Goal: Task Accomplishment & Management: Manage account settings

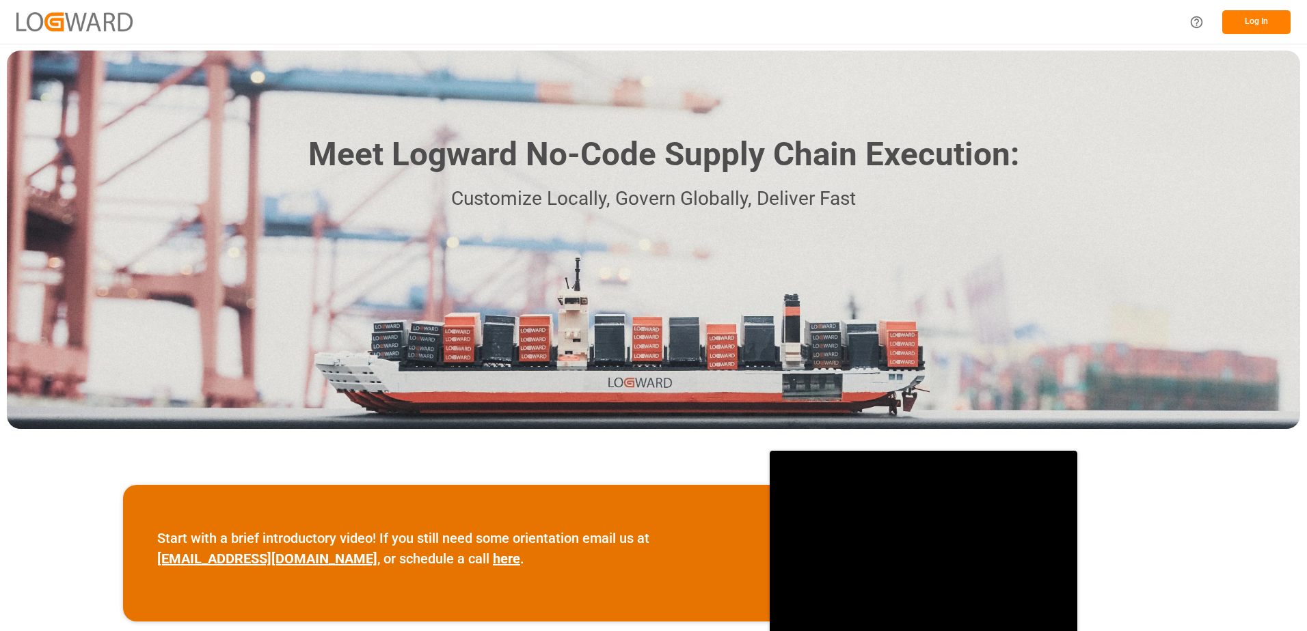
click at [1256, 23] on button "Log In" at bounding box center [1256, 22] width 68 height 24
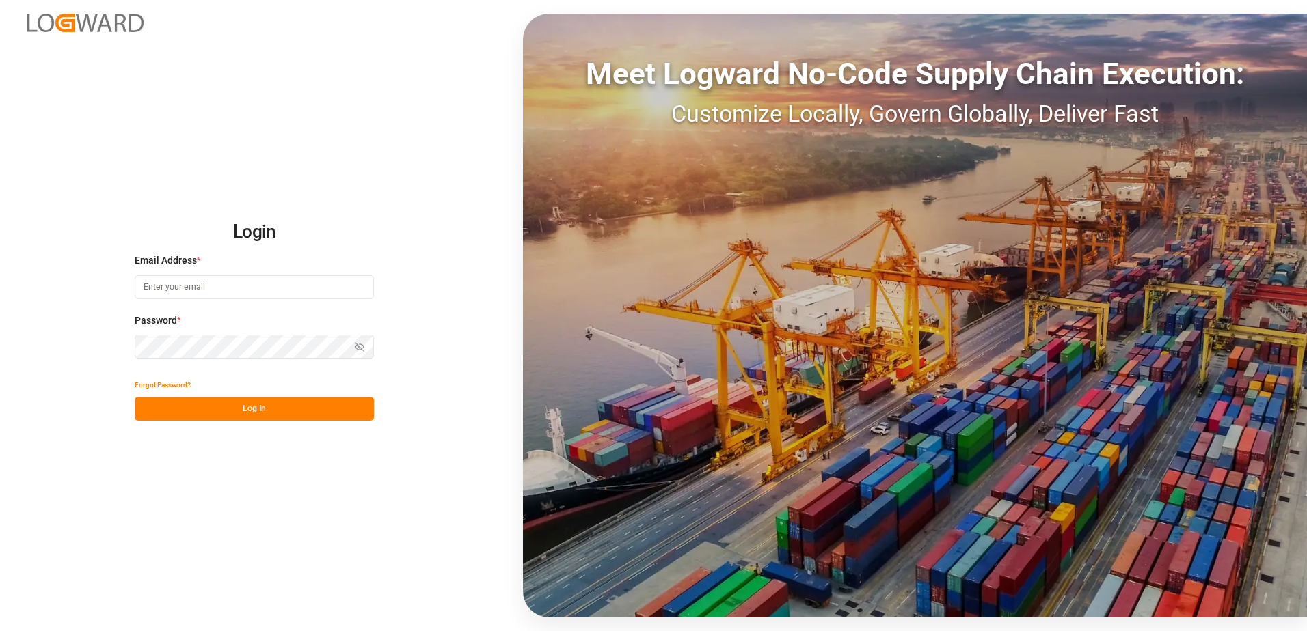
click at [213, 286] on input at bounding box center [254, 287] width 239 height 24
type input "[PERSON_NAME][EMAIL_ADDRESS][DOMAIN_NAME]"
click at [130, 349] on div "Login Email Address * [EMAIL_ADDRESS][DOMAIN_NAME] Password * Show password For…" at bounding box center [653, 315] width 1307 height 631
click at [144, 408] on button "Log In" at bounding box center [254, 409] width 239 height 24
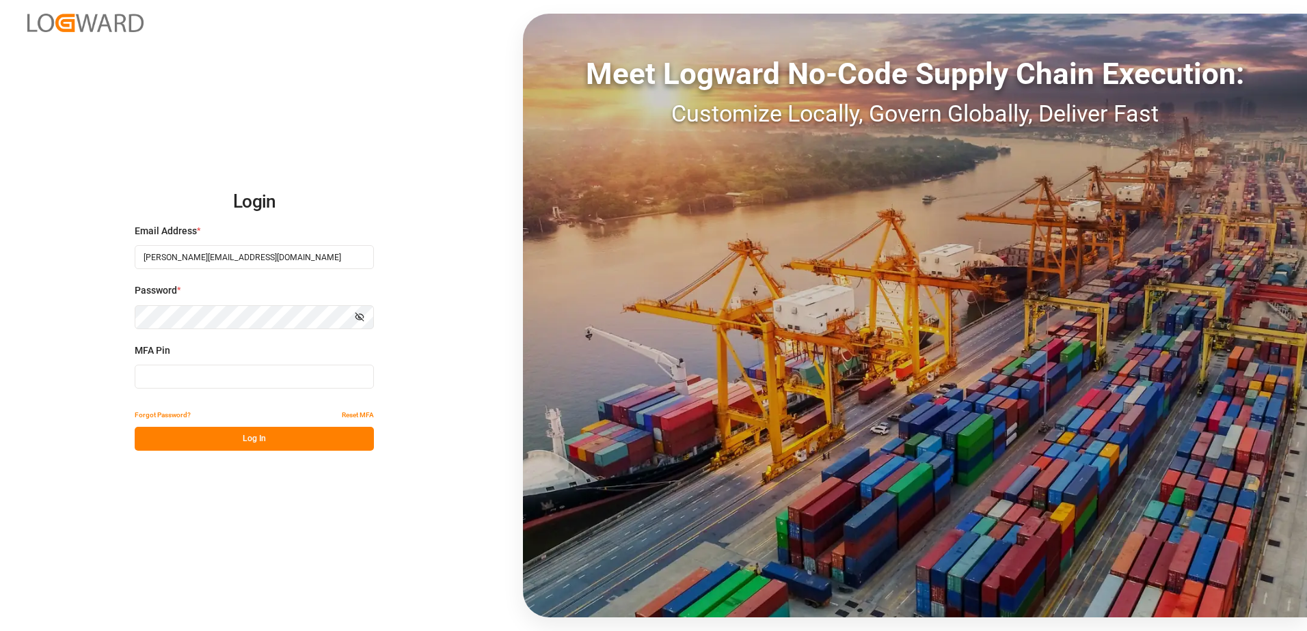
click at [169, 379] on input at bounding box center [254, 377] width 239 height 24
type input "311216"
click at [245, 436] on button "Log In" at bounding box center [254, 439] width 239 height 24
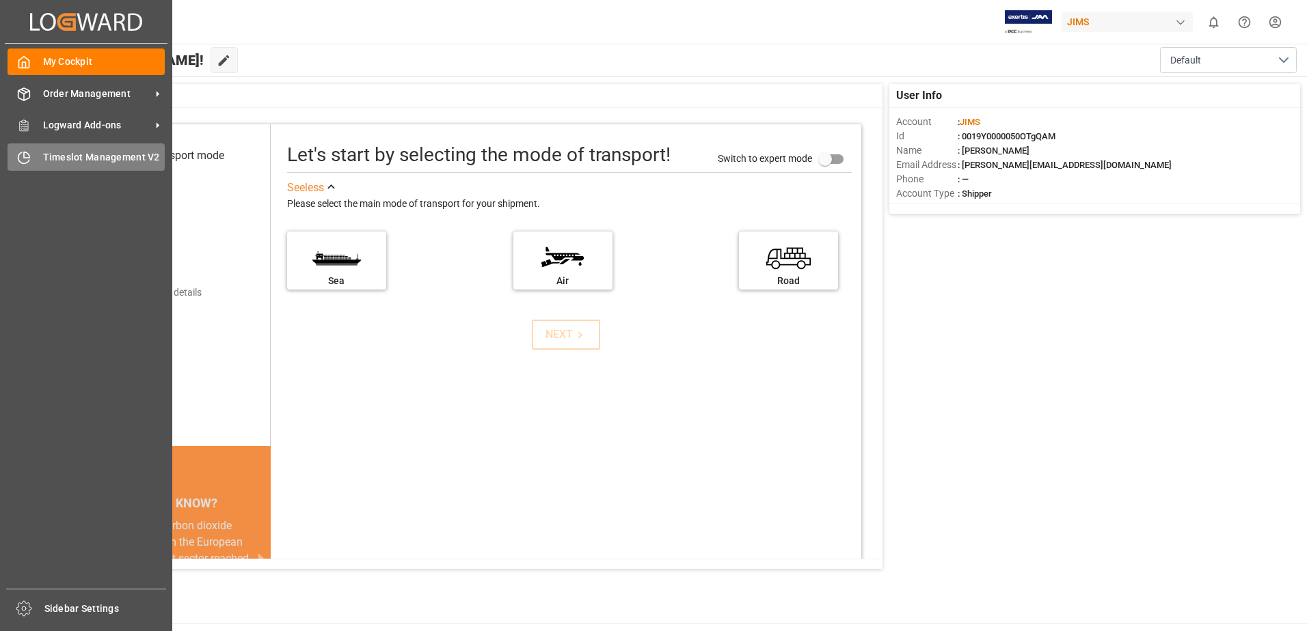
click at [98, 152] on span "Timeslot Management V2" at bounding box center [104, 157] width 122 height 14
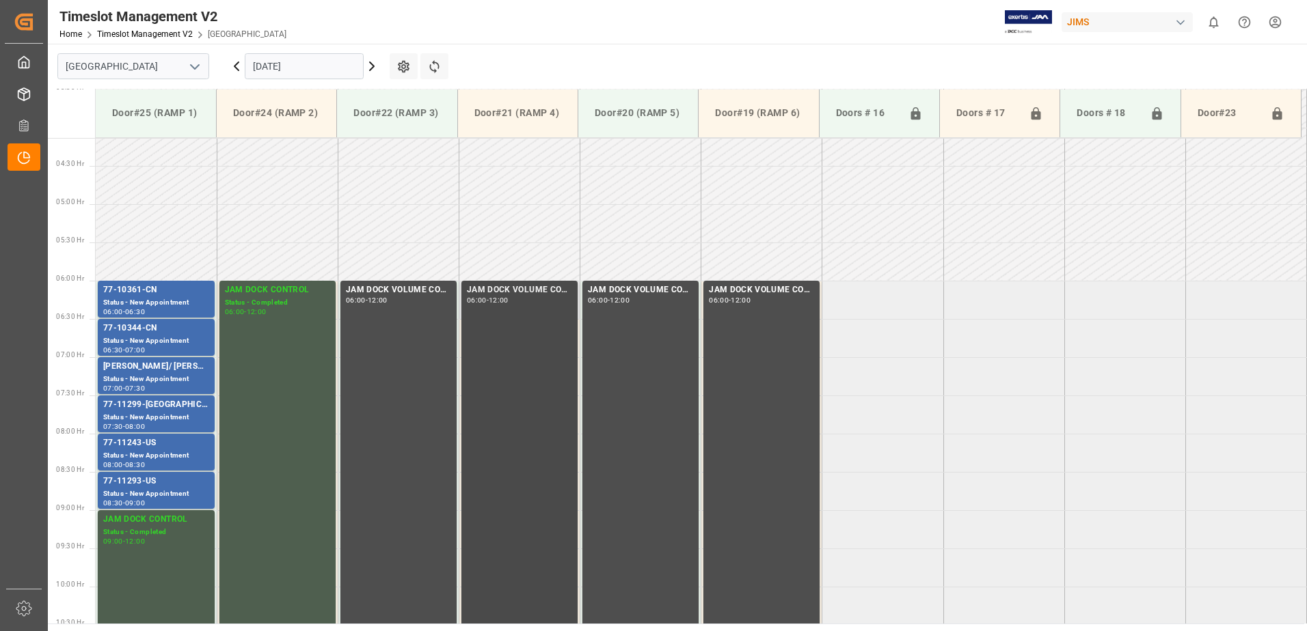
scroll to position [374, 0]
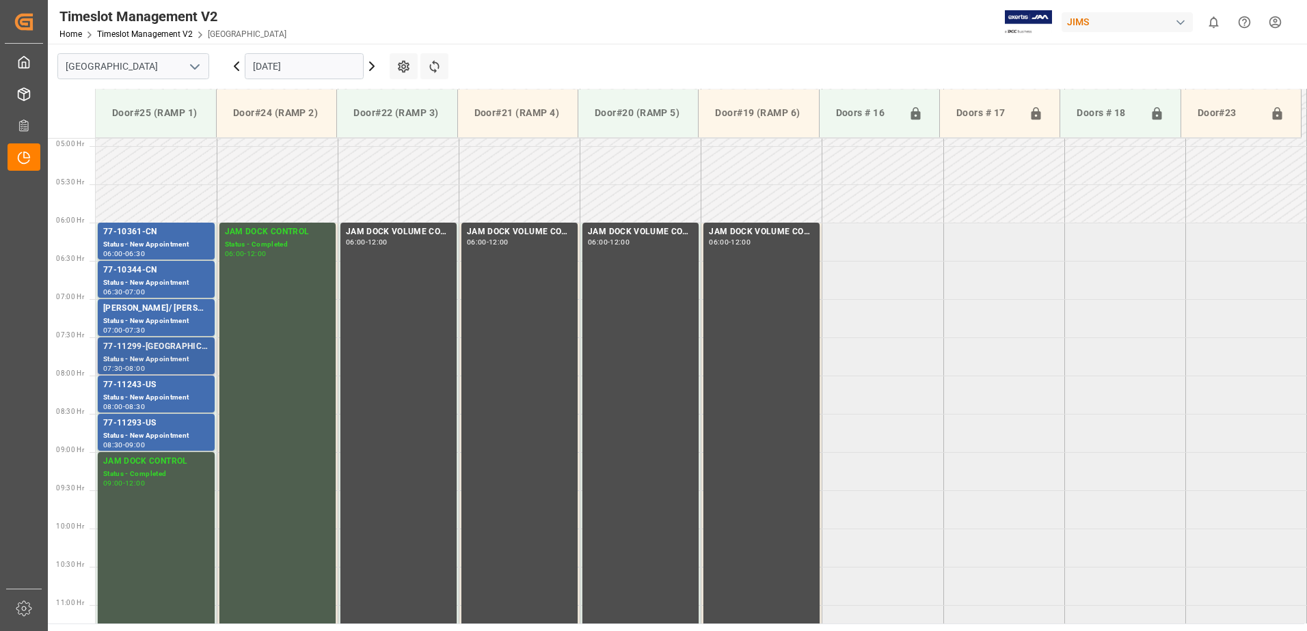
click at [167, 352] on div "77-11299-[GEOGRAPHIC_DATA]" at bounding box center [156, 347] width 106 height 14
click at [161, 387] on div "77-11243-US" at bounding box center [156, 386] width 106 height 14
click at [164, 424] on div "77-11293-US" at bounding box center [156, 424] width 106 height 14
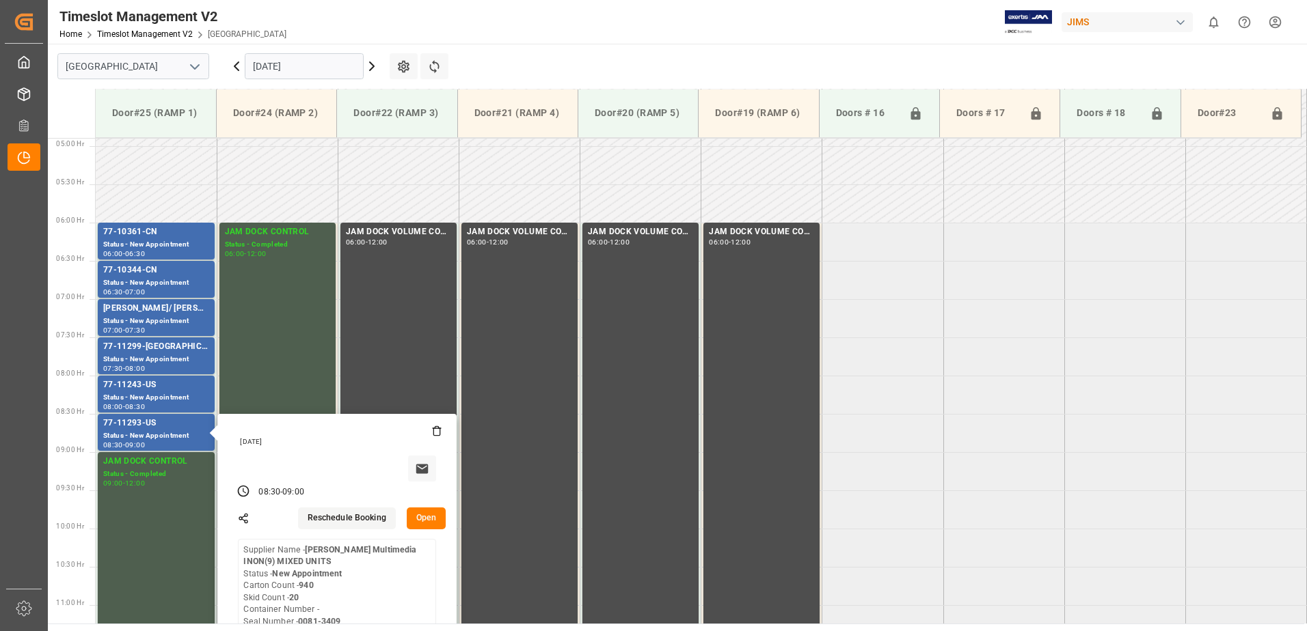
click at [321, 68] on input "[DATE]" at bounding box center [304, 66] width 119 height 26
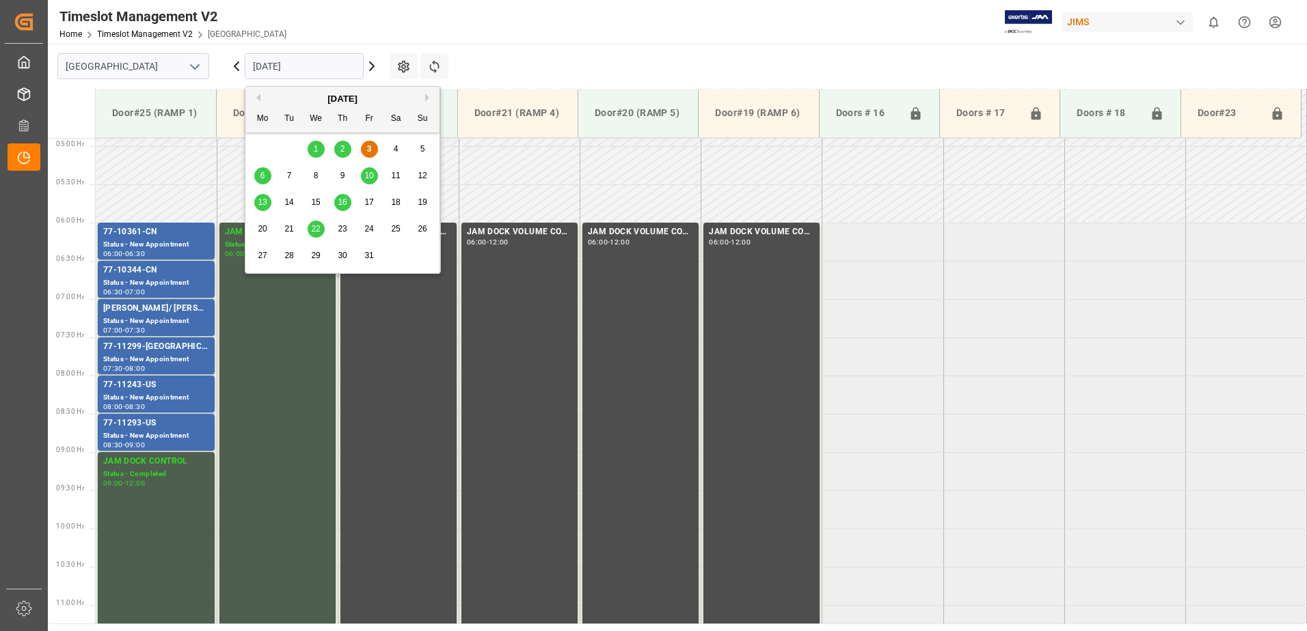
click at [258, 176] on div "6" at bounding box center [262, 176] width 17 height 16
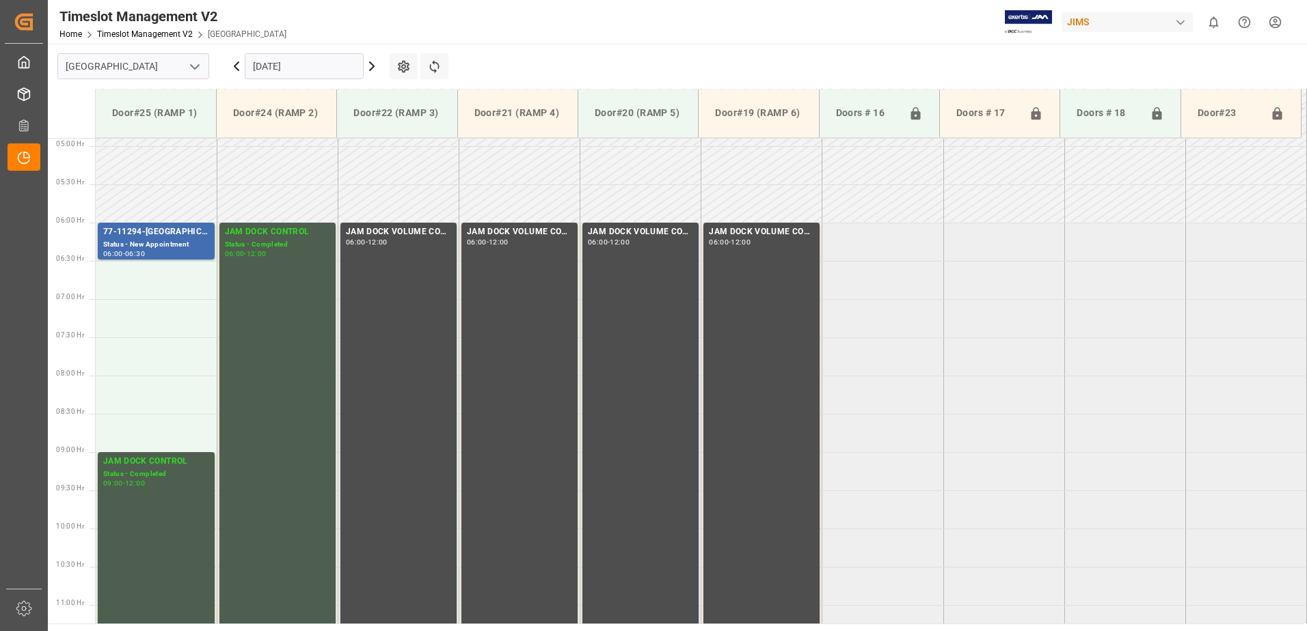
click at [321, 62] on input "[DATE]" at bounding box center [304, 66] width 119 height 26
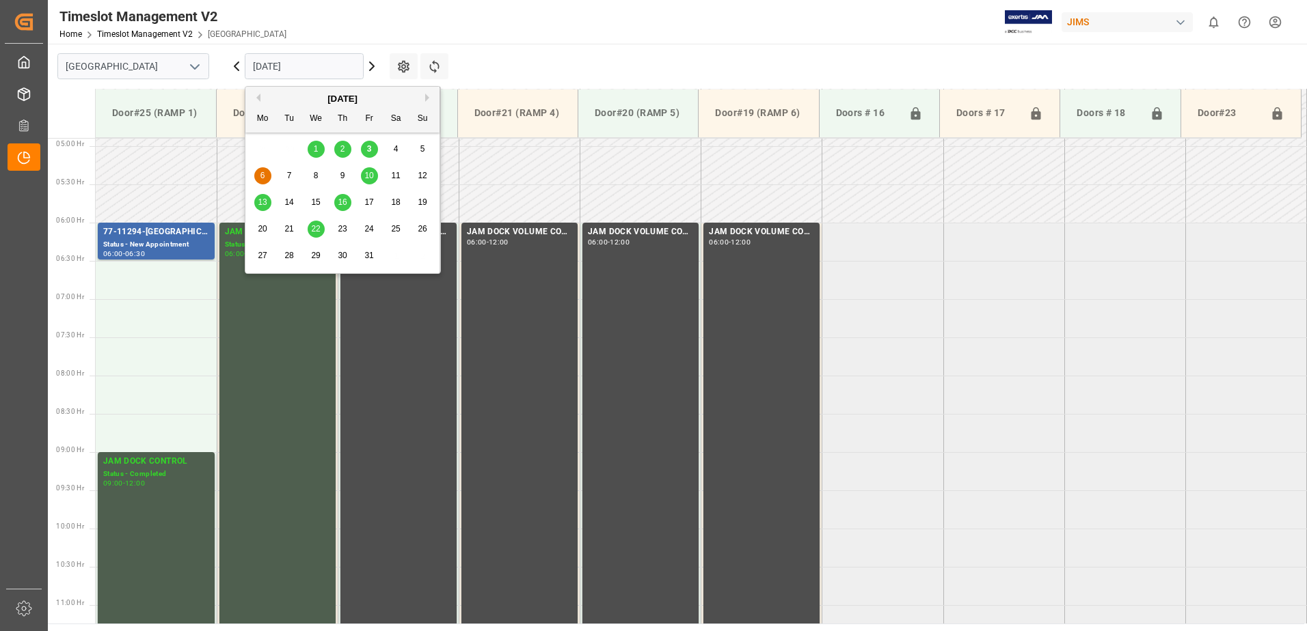
click at [368, 174] on span "10" at bounding box center [368, 176] width 9 height 10
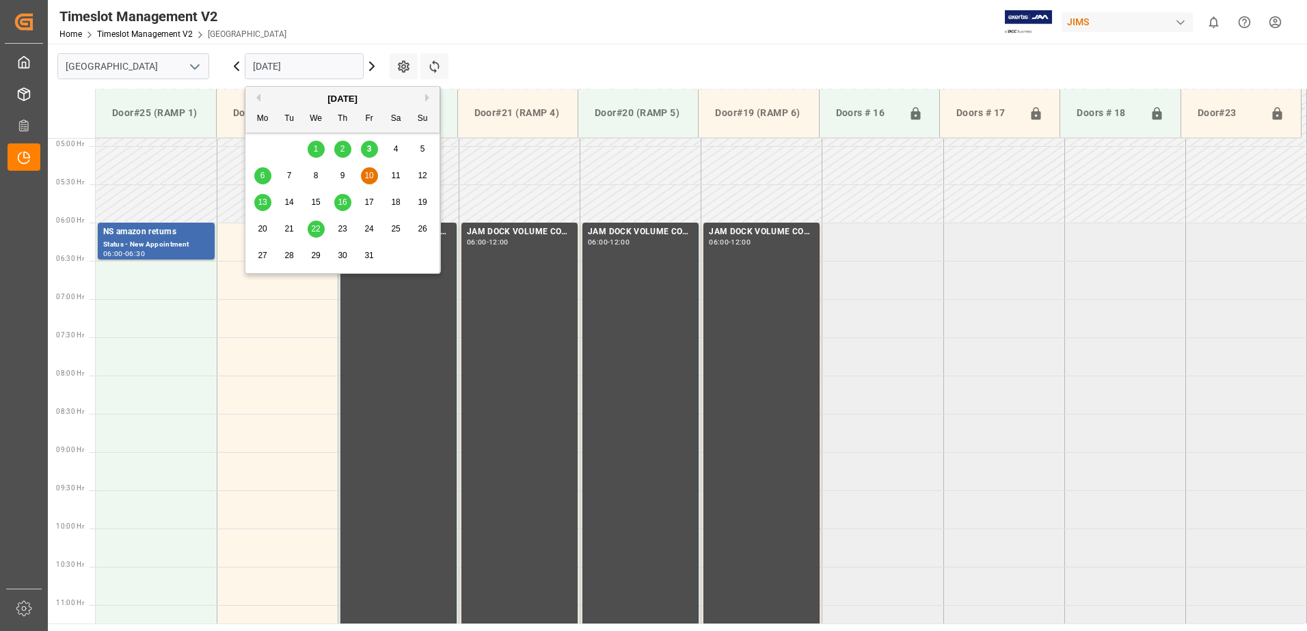
click at [308, 65] on input "[DATE]" at bounding box center [304, 66] width 119 height 26
click at [262, 202] on span "13" at bounding box center [262, 202] width 9 height 10
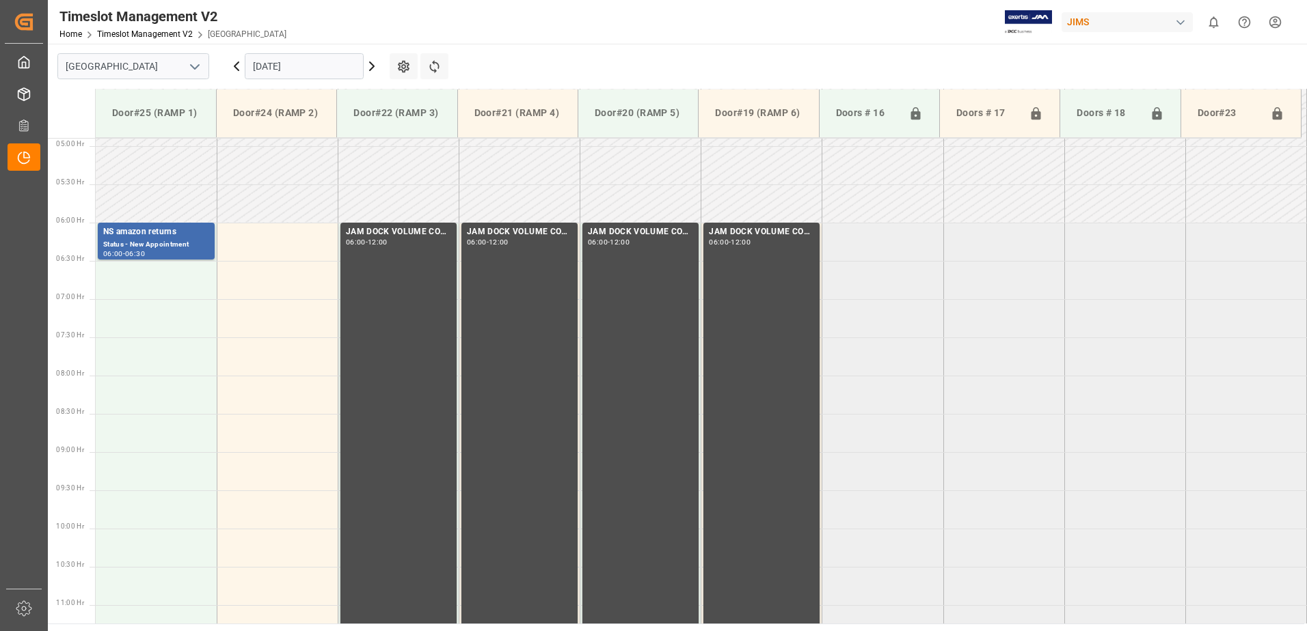
click at [316, 65] on input "[DATE]" at bounding box center [304, 66] width 119 height 26
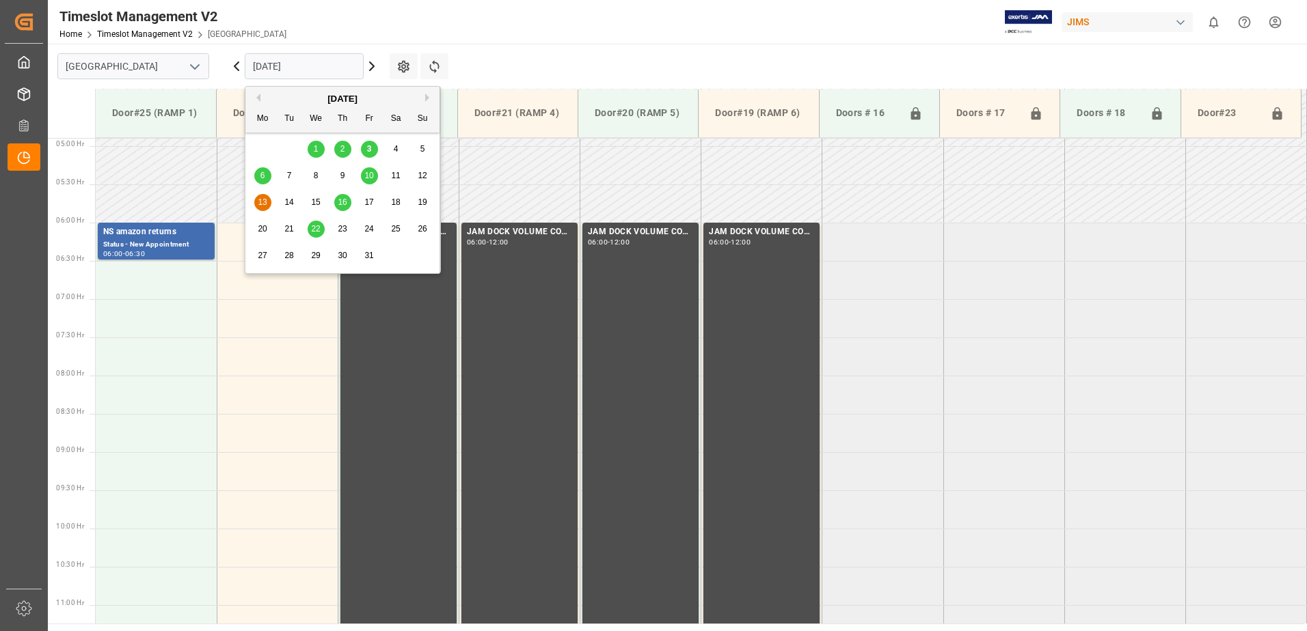
click at [344, 204] on span "16" at bounding box center [342, 202] width 9 height 10
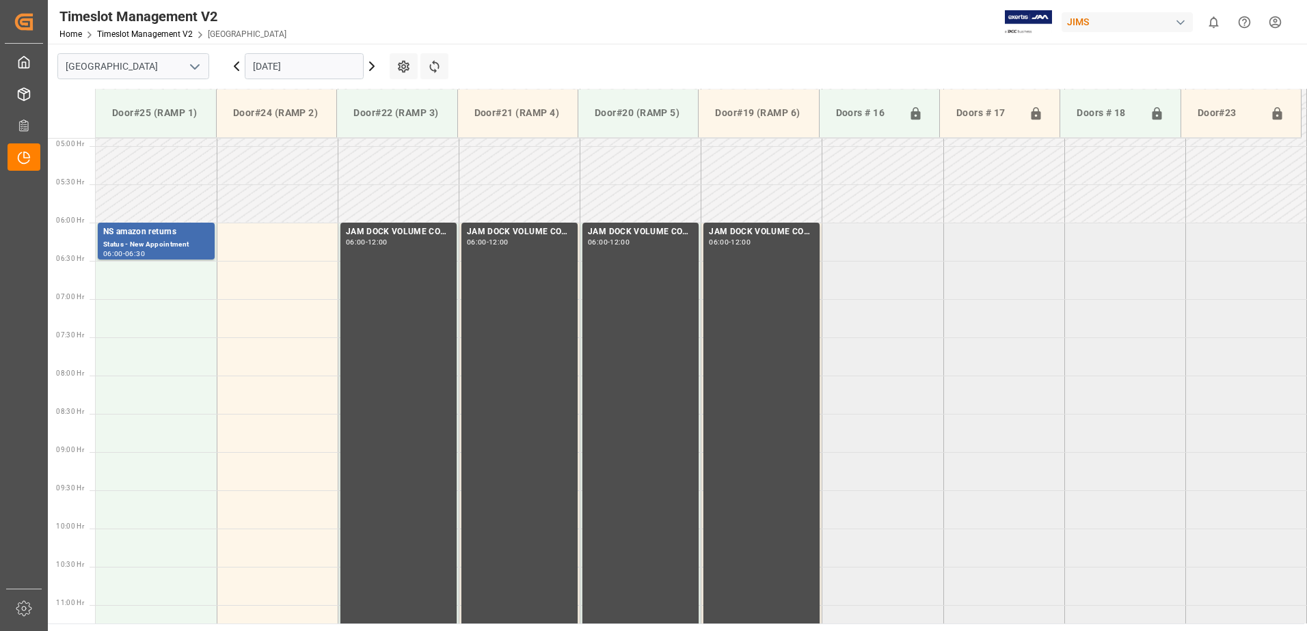
click at [317, 68] on input "[DATE]" at bounding box center [304, 66] width 119 height 26
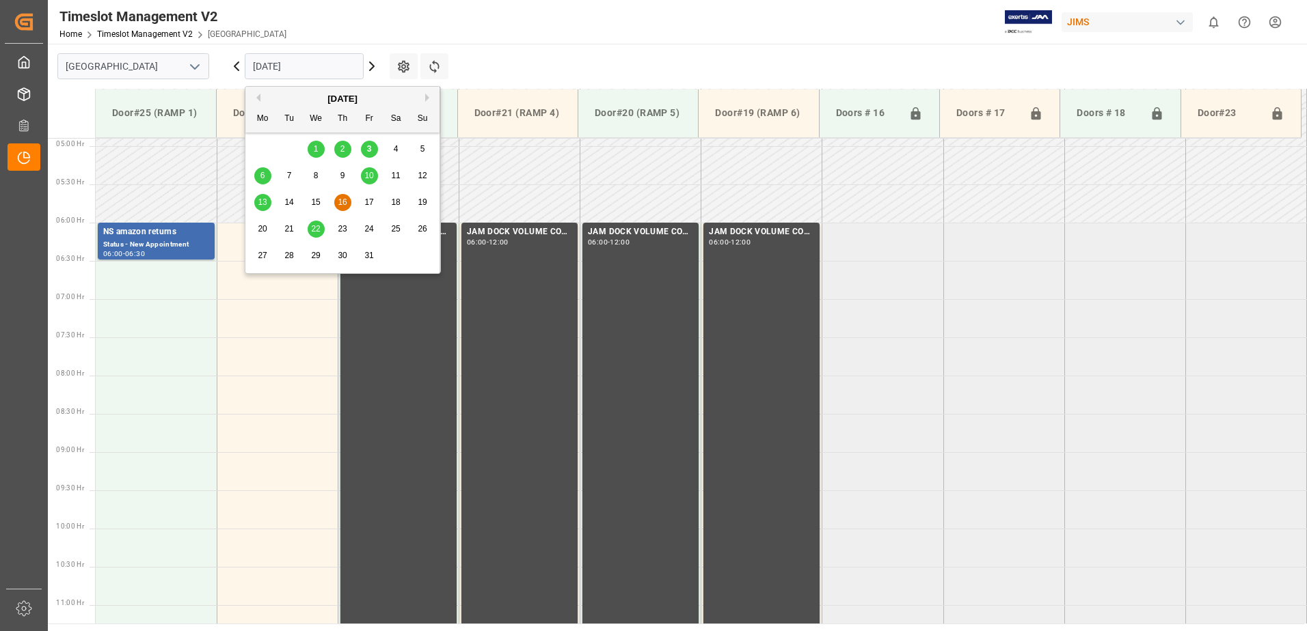
click at [318, 226] on span "22" at bounding box center [315, 229] width 9 height 10
click at [316, 66] on input "[DATE]" at bounding box center [304, 66] width 119 height 26
click at [369, 148] on span "3" at bounding box center [369, 149] width 5 height 10
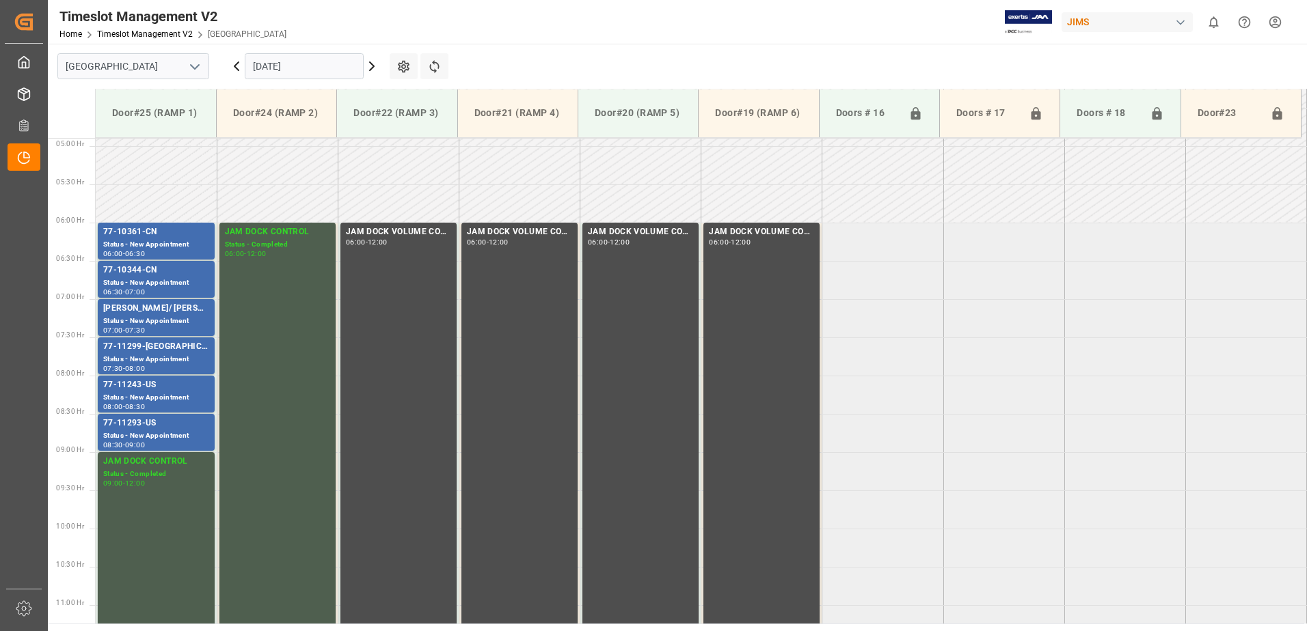
click at [236, 68] on icon at bounding box center [236, 66] width 4 height 8
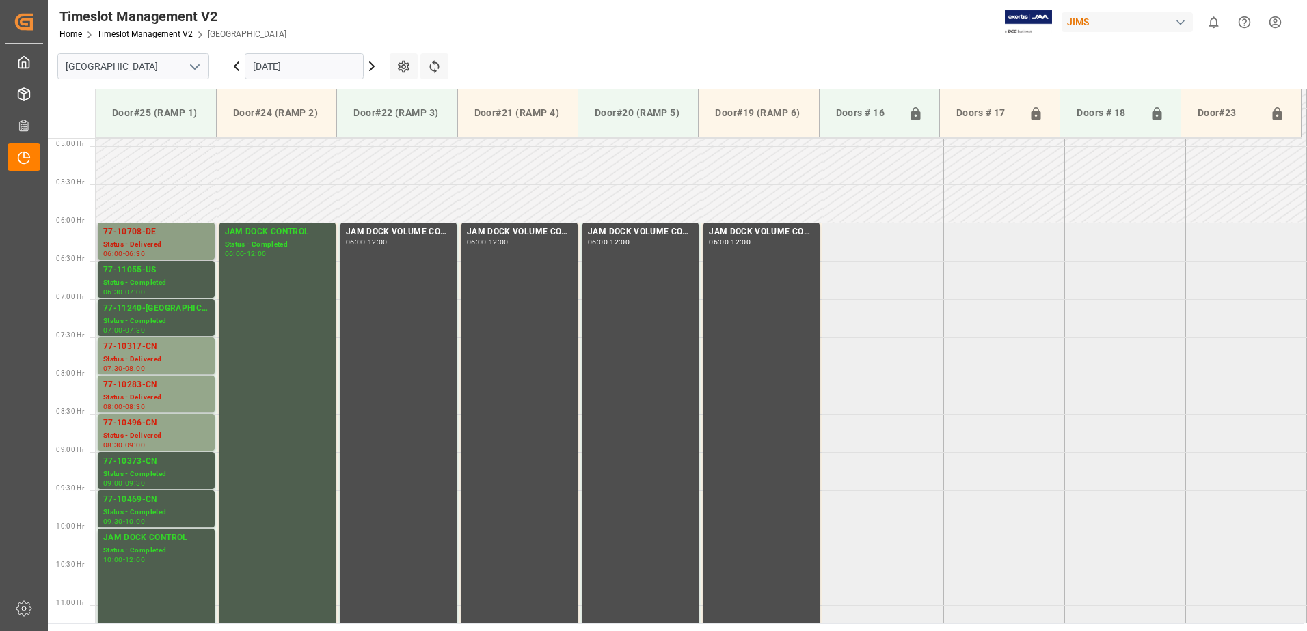
click at [146, 246] on div "Status - Delivered" at bounding box center [156, 245] width 106 height 12
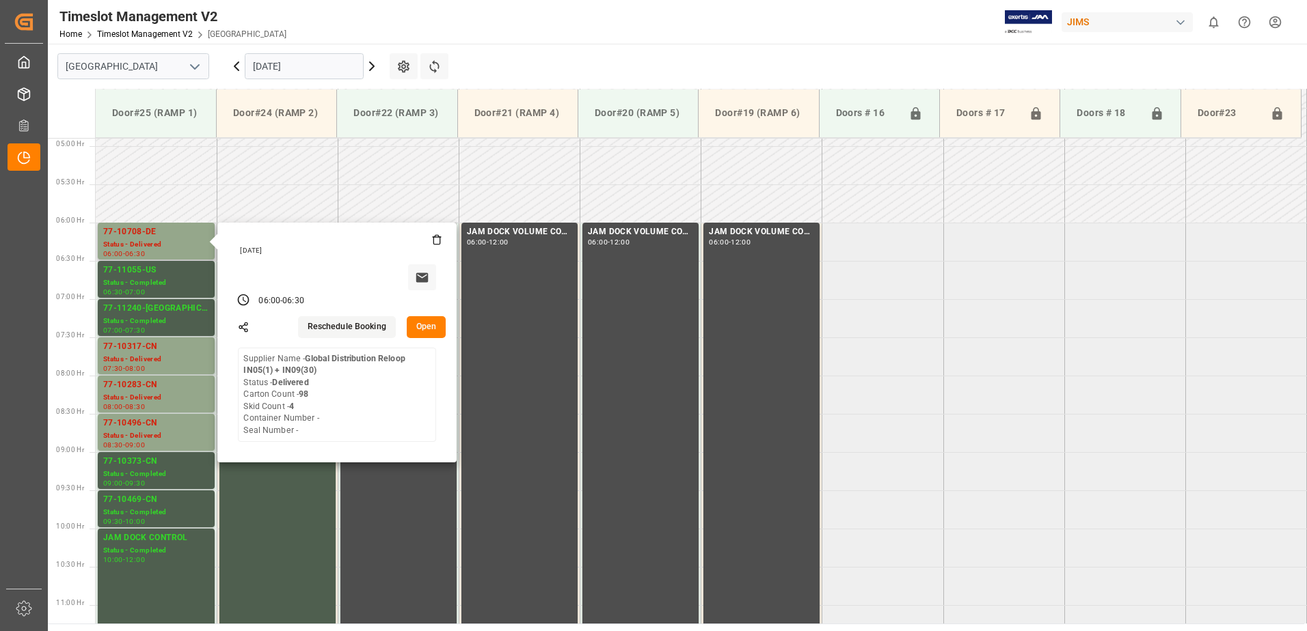
click at [425, 323] on button "Open" at bounding box center [427, 327] width 40 height 22
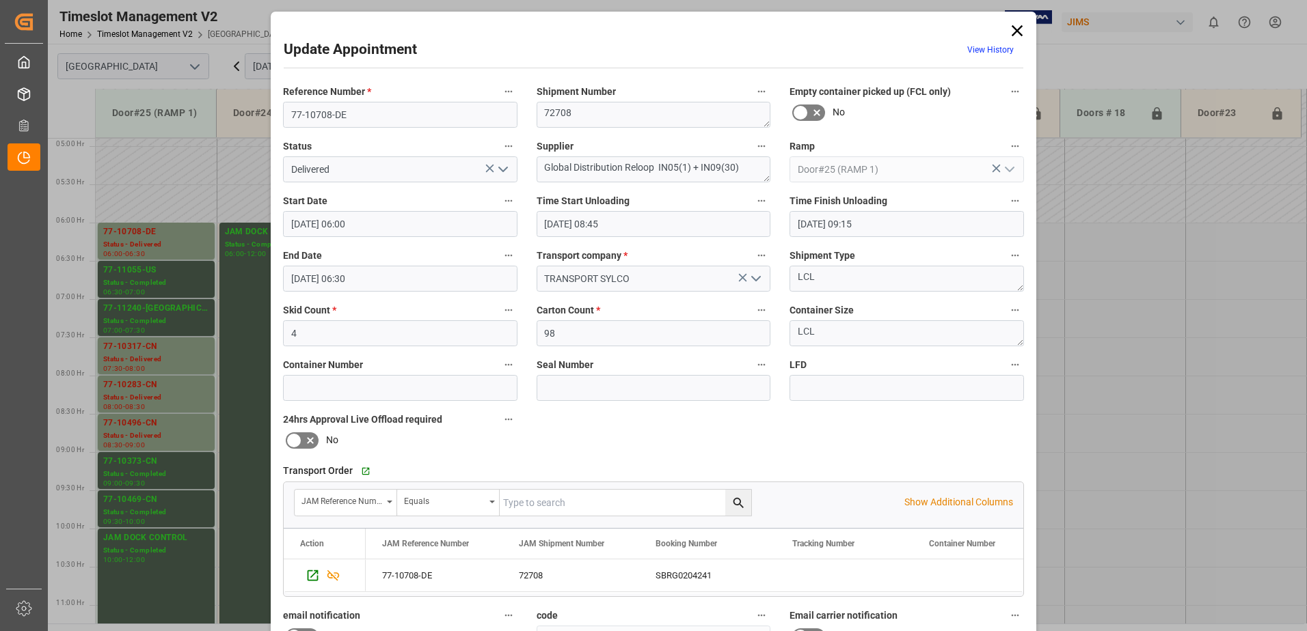
click at [501, 169] on icon "open menu" at bounding box center [503, 169] width 16 height 16
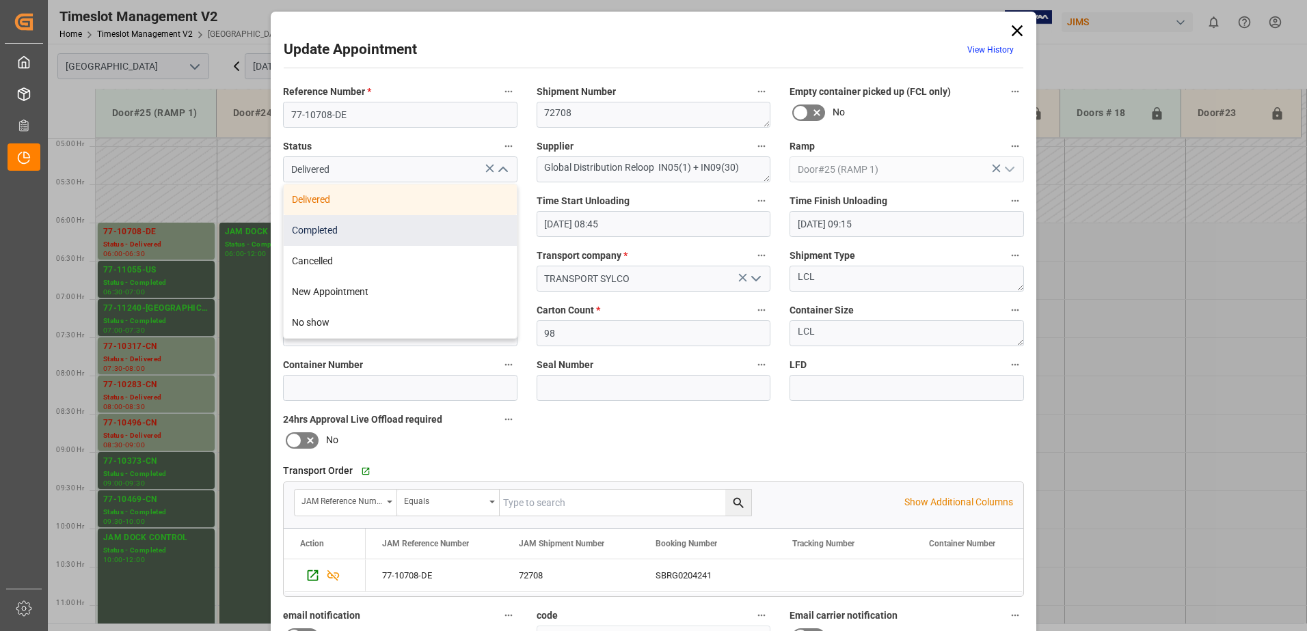
click at [409, 235] on div "Completed" at bounding box center [400, 230] width 233 height 31
type input "Completed"
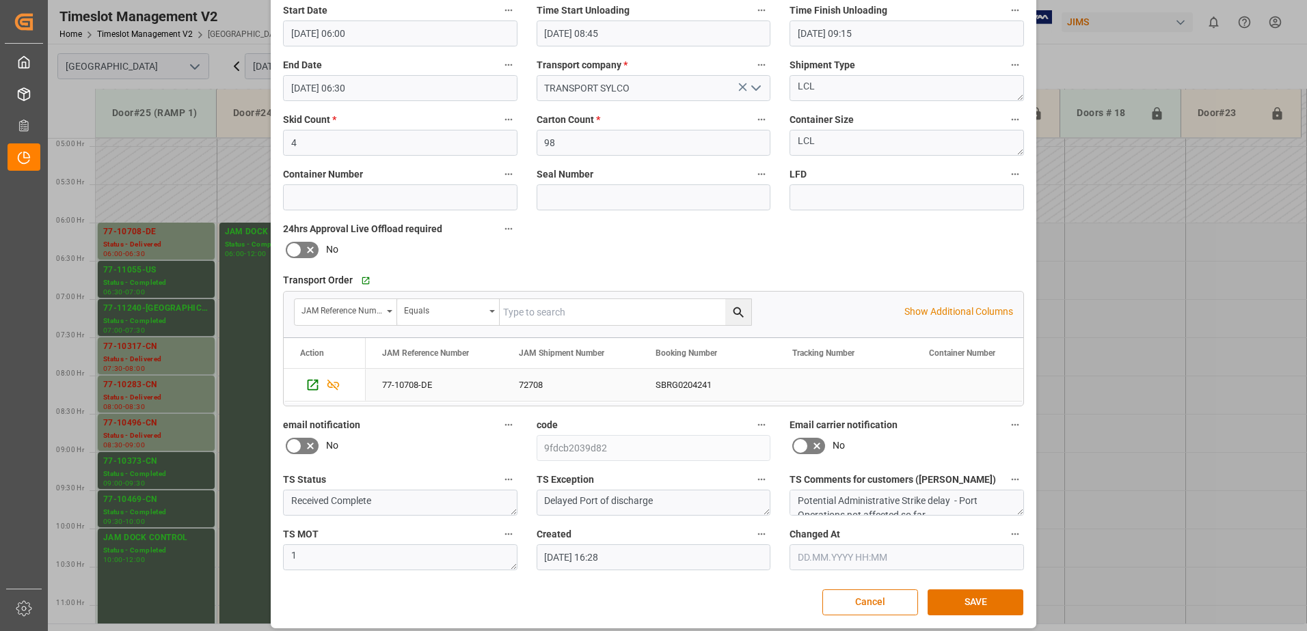
scroll to position [200, 0]
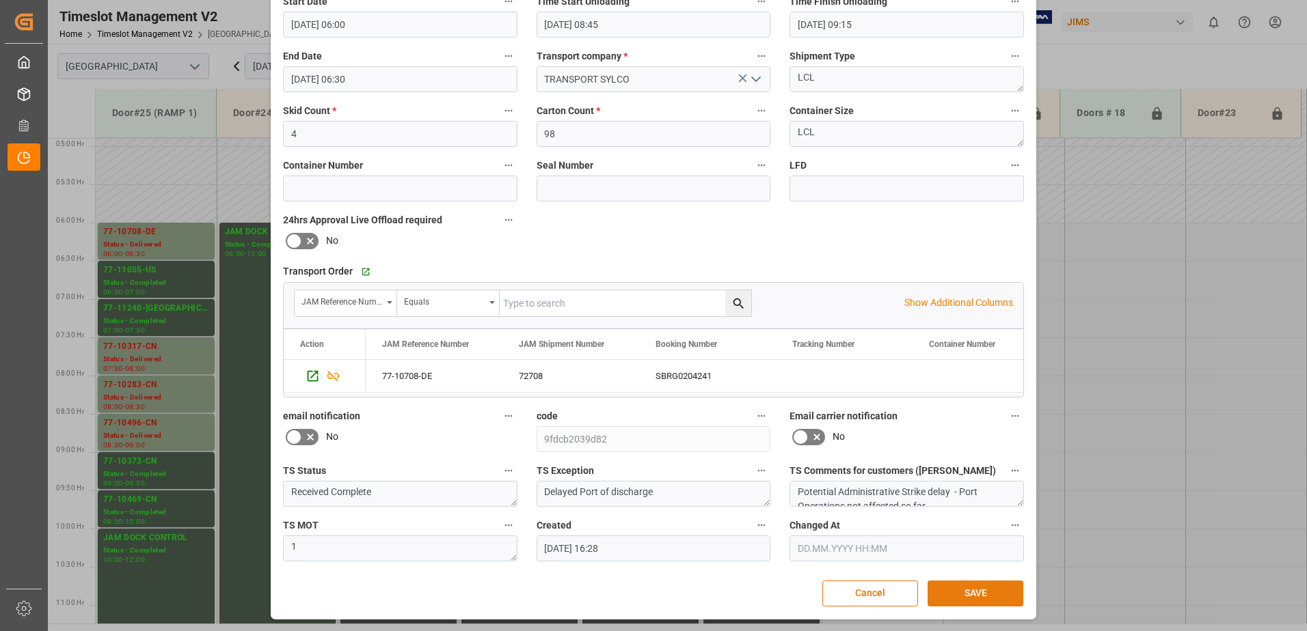
click at [967, 598] on button "SAVE" at bounding box center [975, 594] width 96 height 26
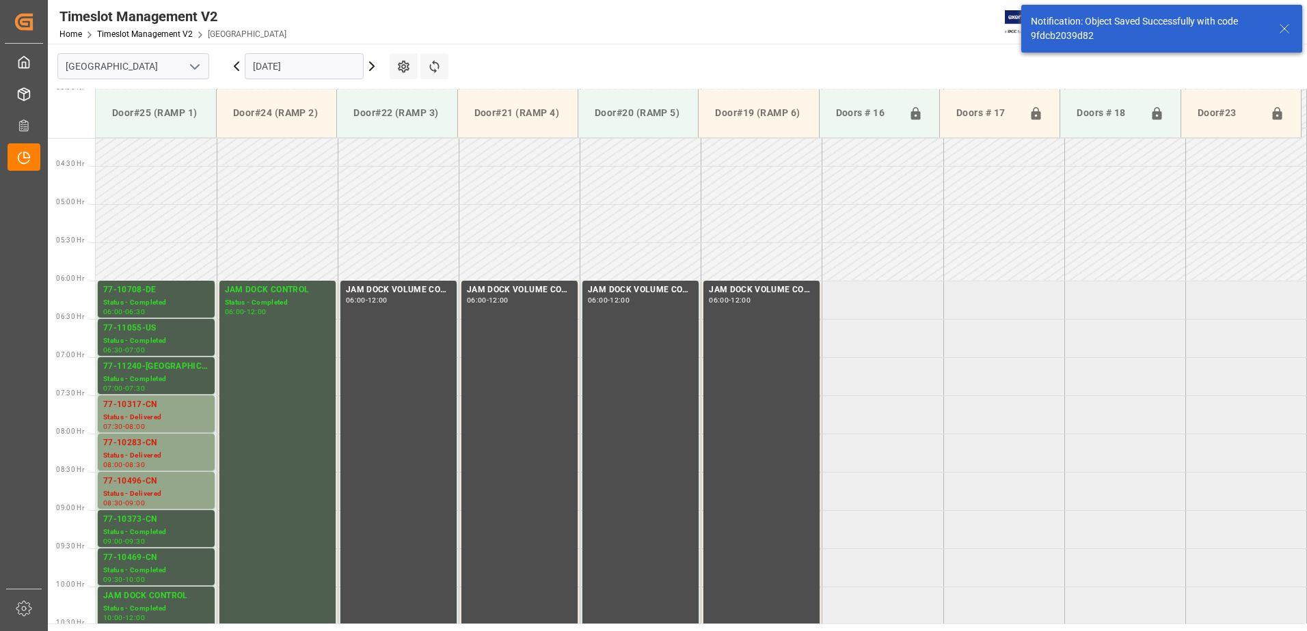
scroll to position [374, 0]
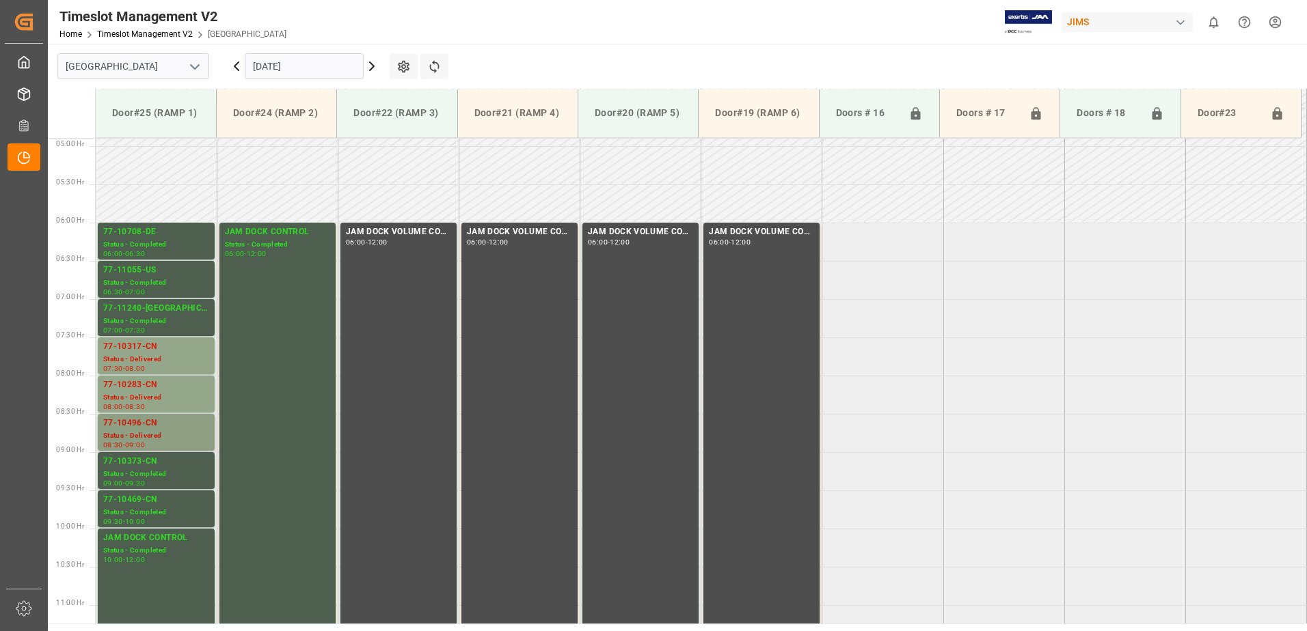
click at [140, 433] on div "Status - Delivered" at bounding box center [156, 437] width 106 height 12
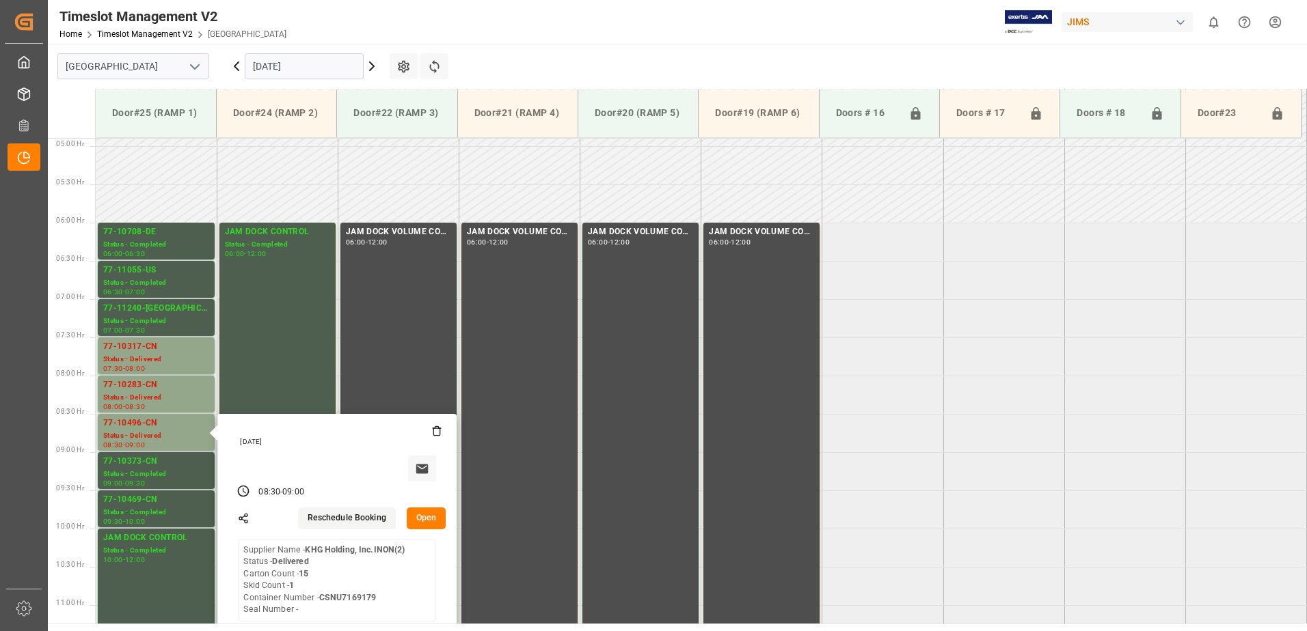
click at [433, 517] on button "Open" at bounding box center [427, 519] width 40 height 22
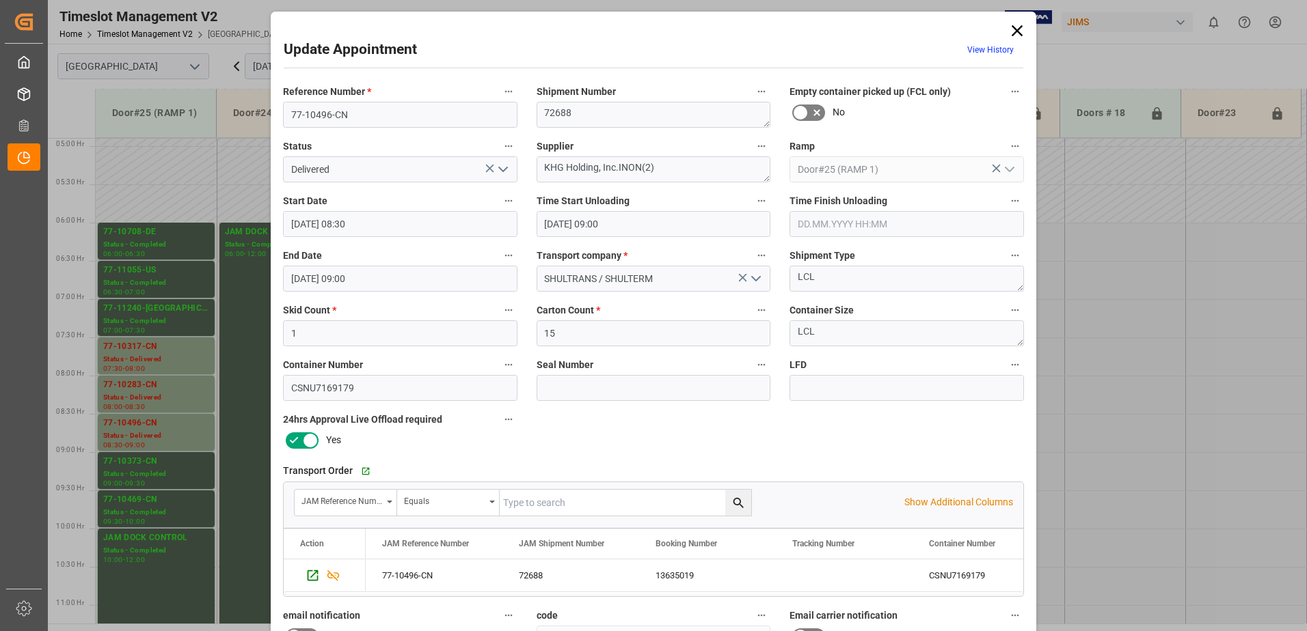
click at [500, 169] on icon "open menu" at bounding box center [503, 169] width 16 height 16
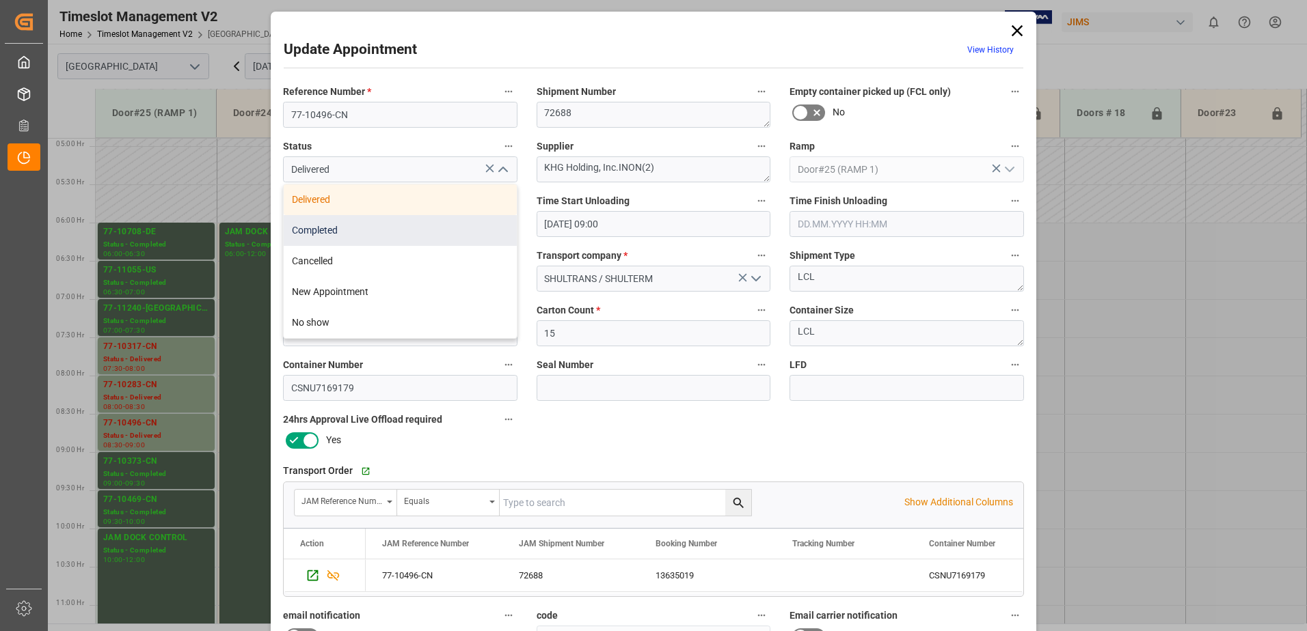
click at [377, 226] on div "Completed" at bounding box center [400, 230] width 233 height 31
type input "Completed"
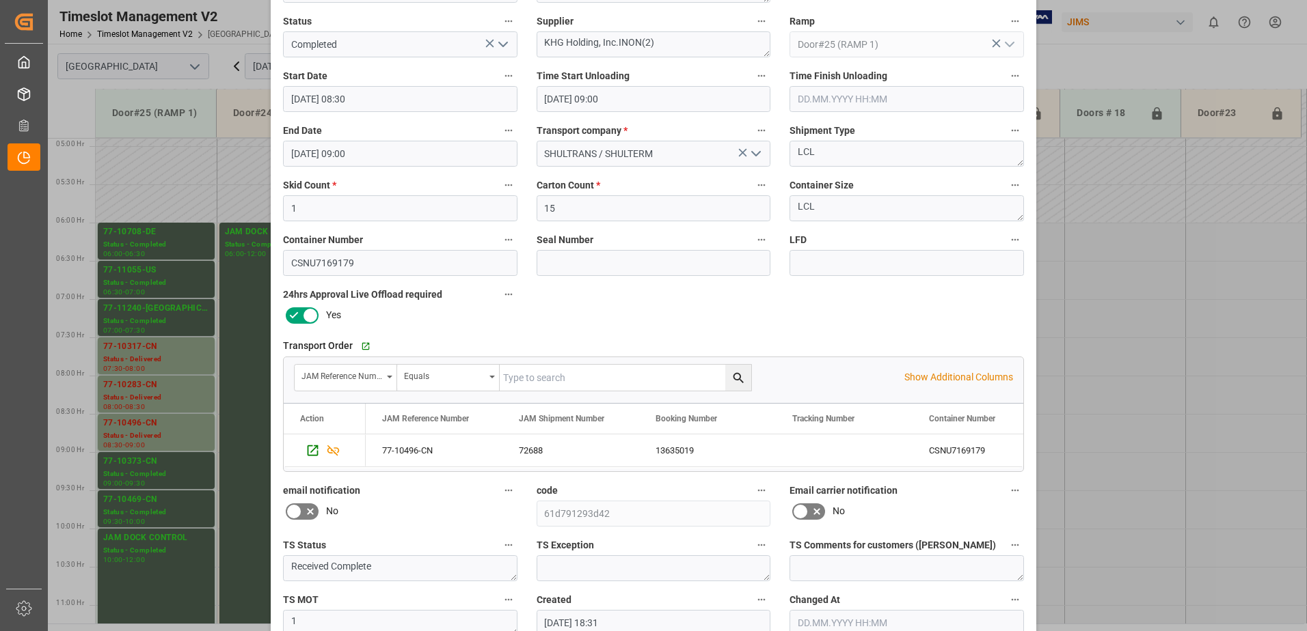
scroll to position [200, 0]
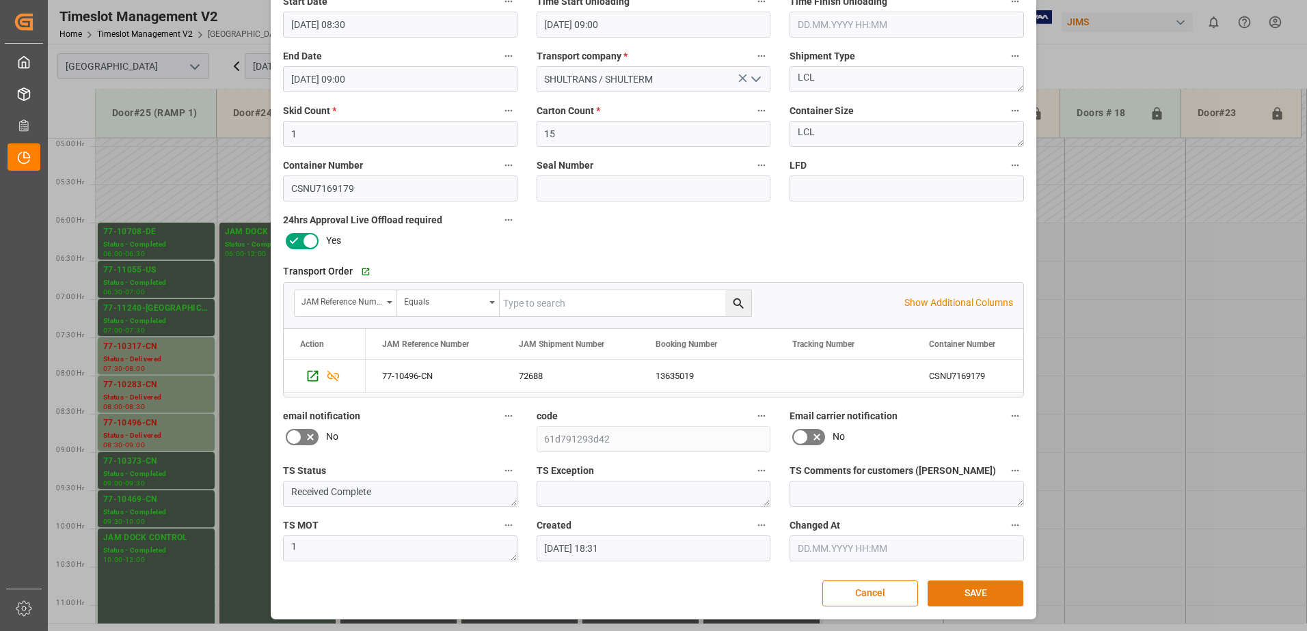
click at [983, 591] on button "SAVE" at bounding box center [975, 594] width 96 height 26
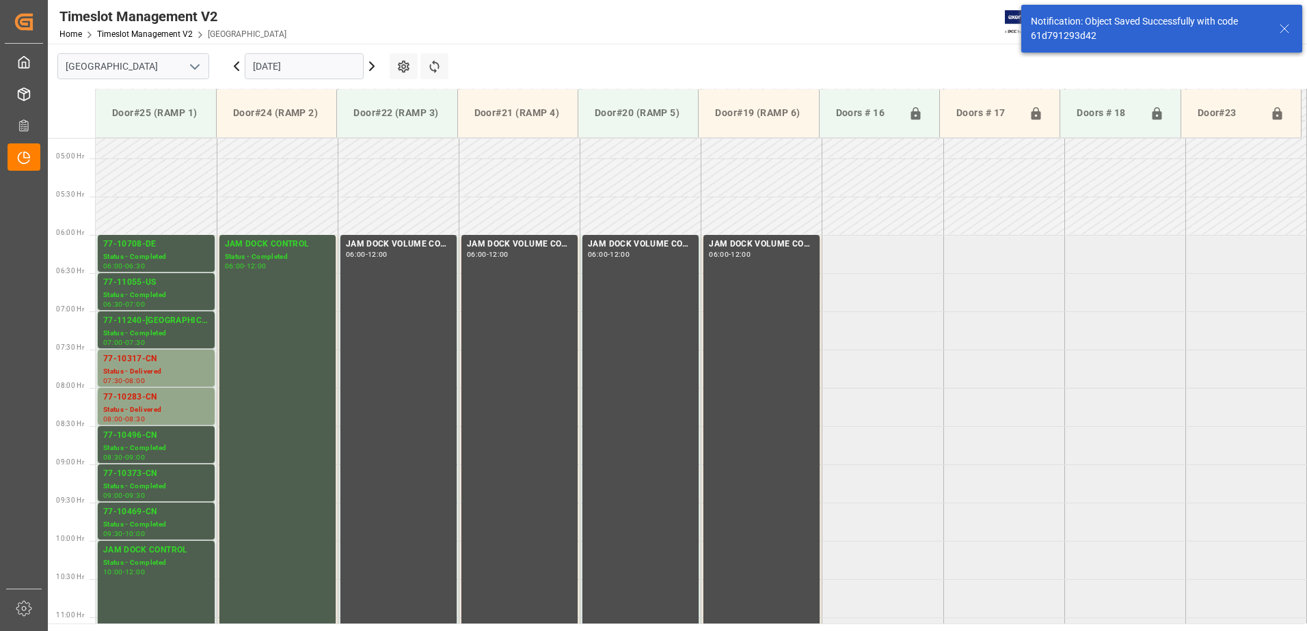
scroll to position [528, 0]
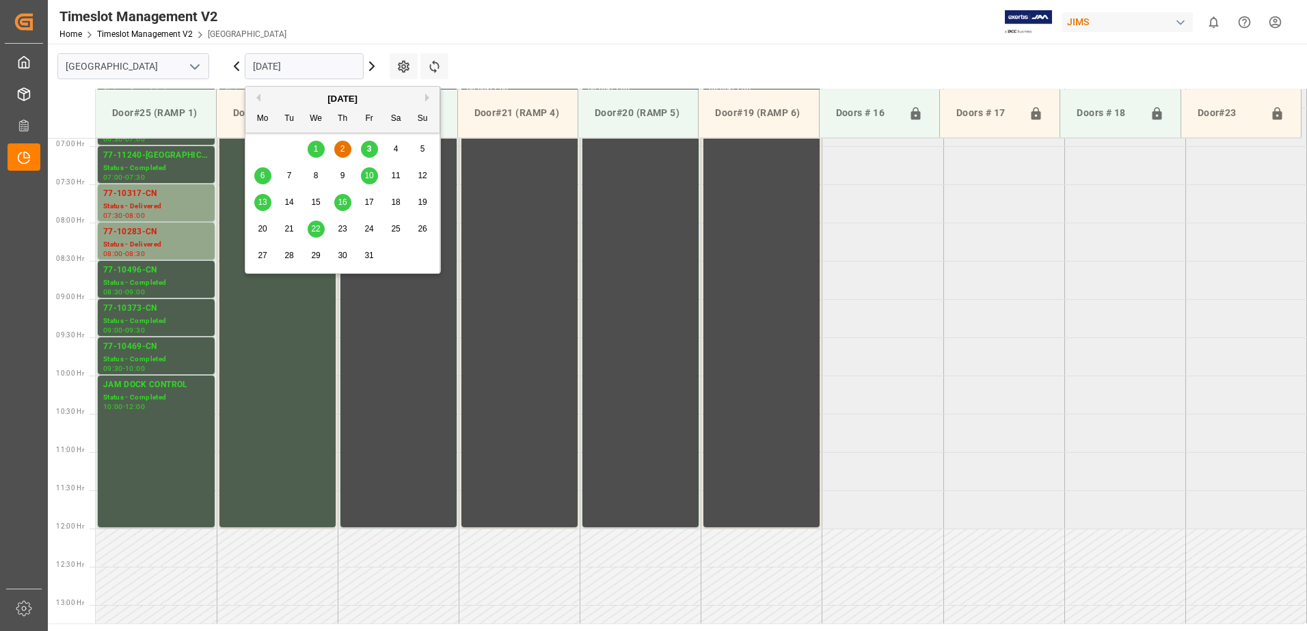
click at [311, 66] on input "[DATE]" at bounding box center [304, 66] width 119 height 26
click at [316, 229] on span "22" at bounding box center [315, 229] width 9 height 10
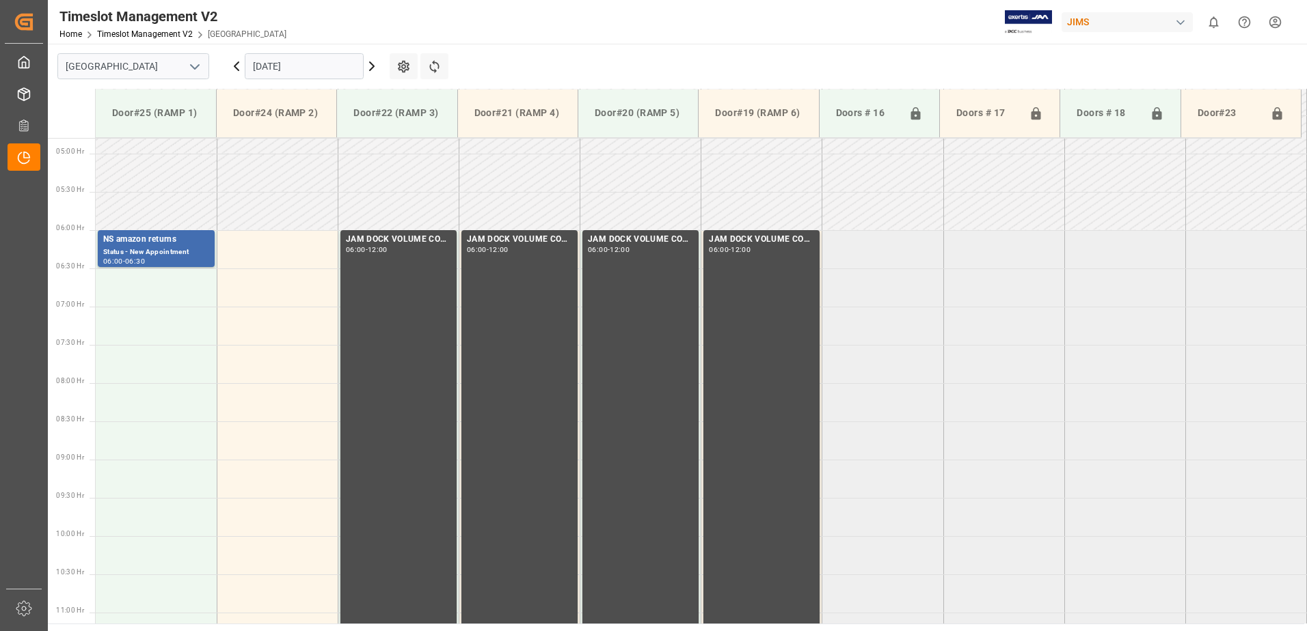
scroll to position [374, 0]
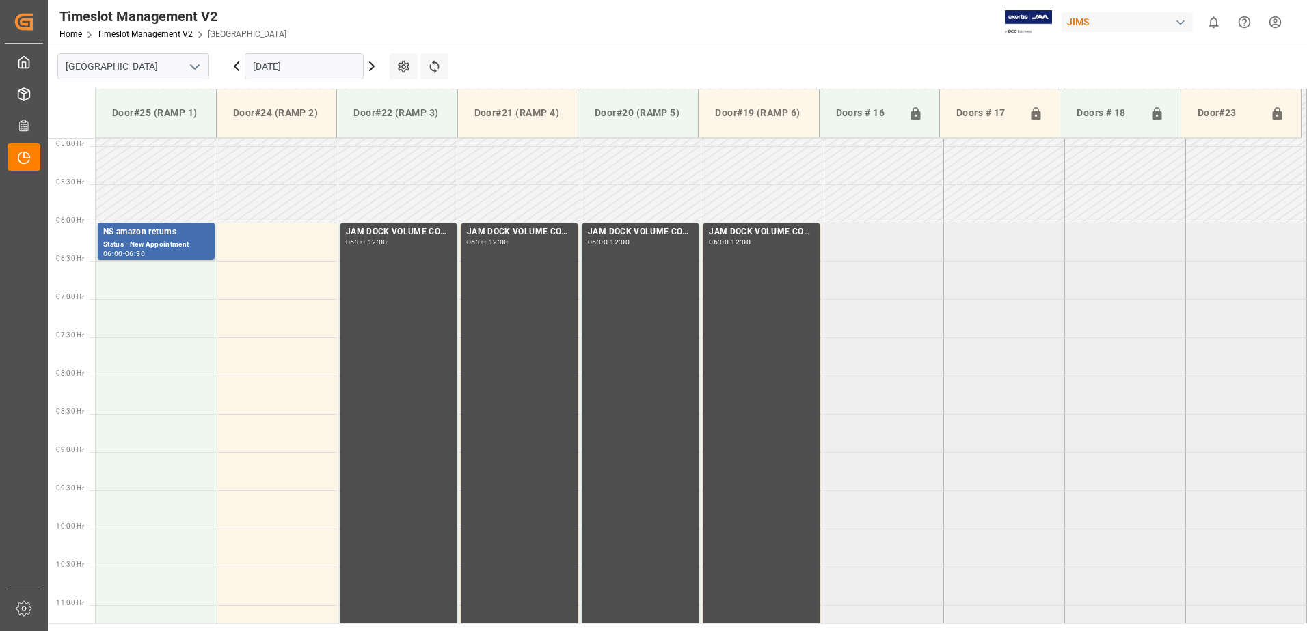
click at [318, 64] on input "[DATE]" at bounding box center [304, 66] width 119 height 26
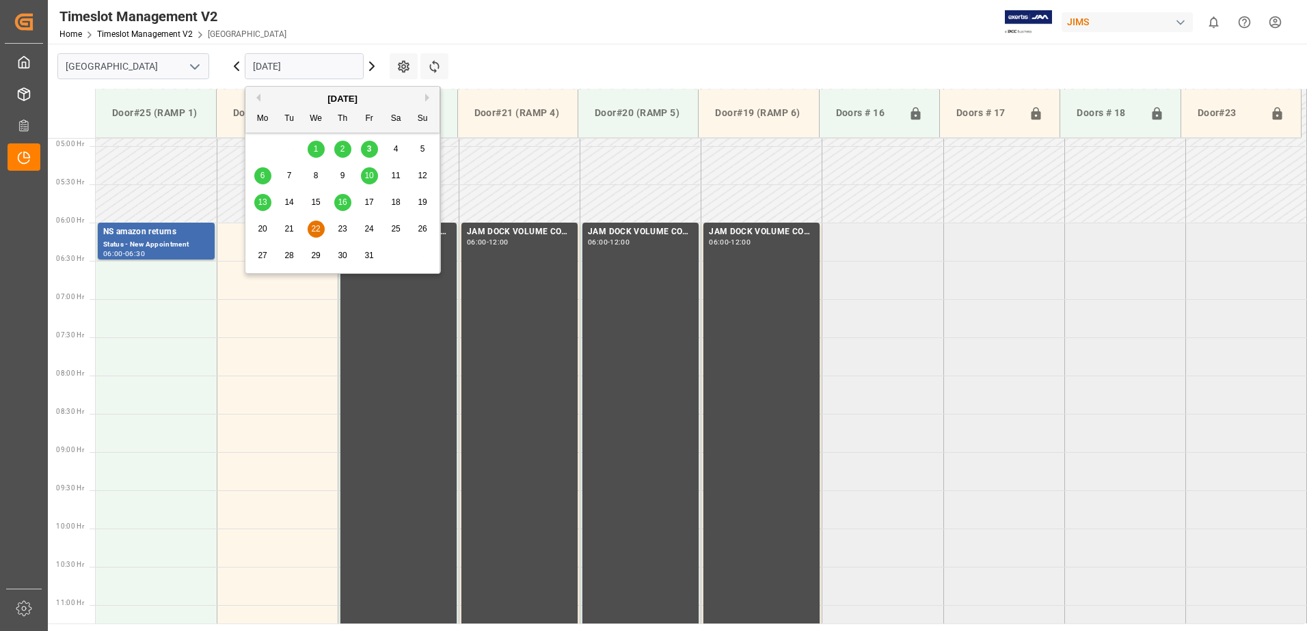
click at [369, 146] on span "3" at bounding box center [369, 149] width 5 height 10
